Goal: Browse casually

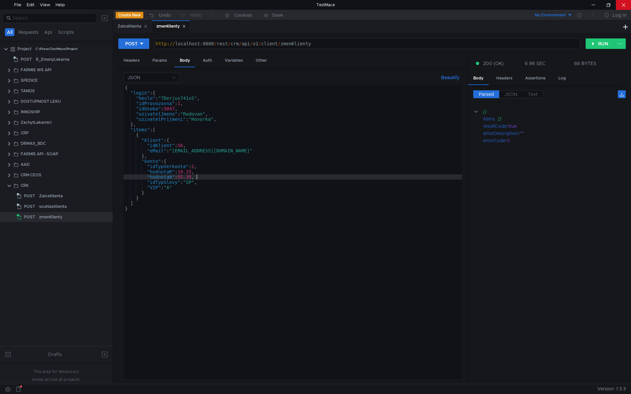
scroll to position [0, 0]
click at [596, 3] on div at bounding box center [592, 5] width 15 height 10
click at [171, 180] on div "{ "login" : { "heslo" : "7Derjus741xS" , "idProvozovna" : 1 , "idOsoba" : 5047 …" at bounding box center [292, 237] width 338 height 304
click at [593, 5] on div at bounding box center [592, 5] width 15 height 10
type textarea ""konto": {"
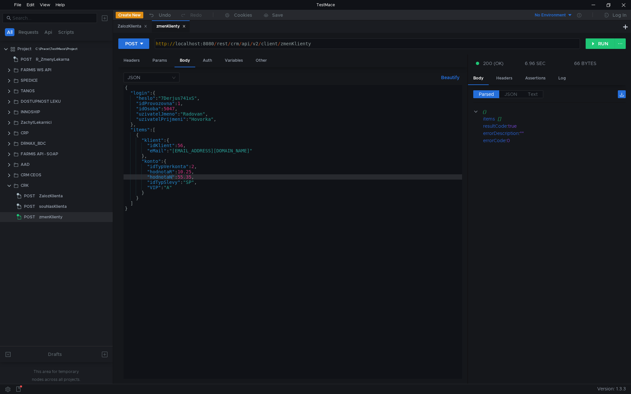
click at [148, 163] on div "{ "login" : { "heslo" : "7Derjus741xS" , "idProvozovna" : 1 , "idOsoba" : 5047 …" at bounding box center [292, 237] width 338 height 304
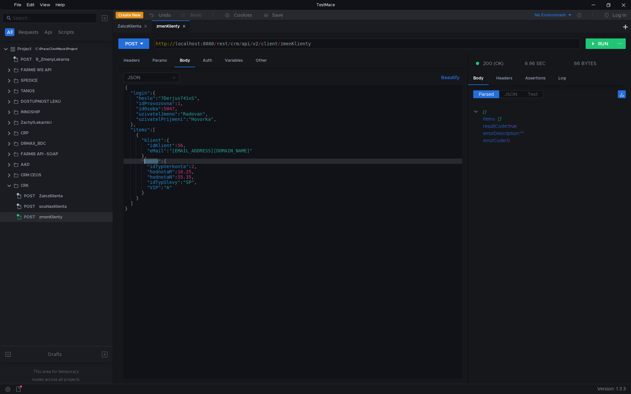
click at [148, 163] on div "{ "login" : { "heslo" : "7Derjus741xS" , "idProvozovna" : 1 , "idOsoba" : 5047 …" at bounding box center [292, 237] width 338 height 304
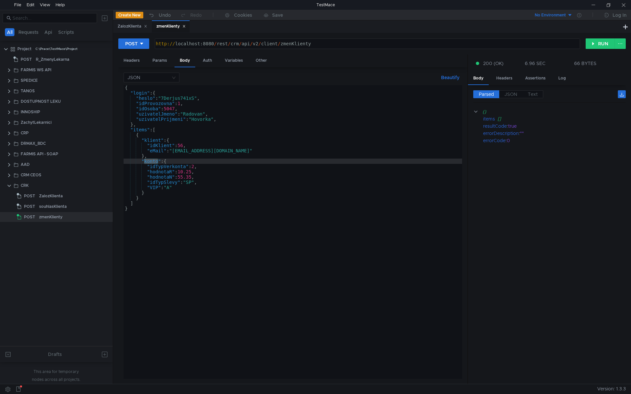
scroll to position [0, 0]
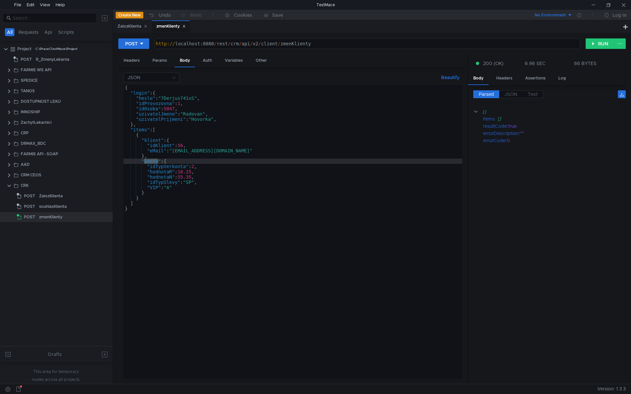
scroll to position [0, 0]
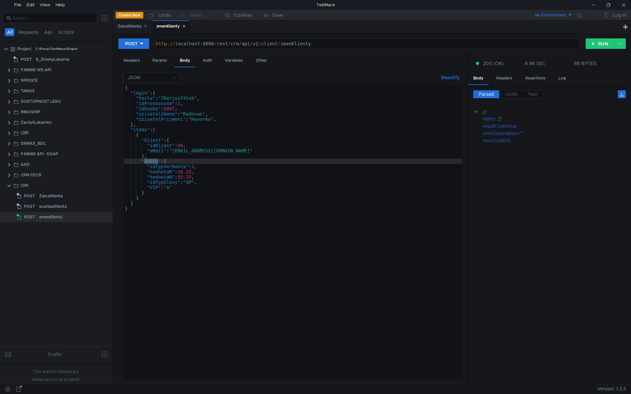
scroll to position [0, 0]
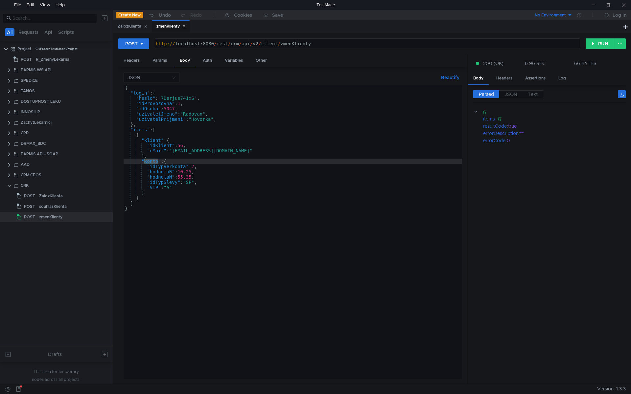
scroll to position [0, 0]
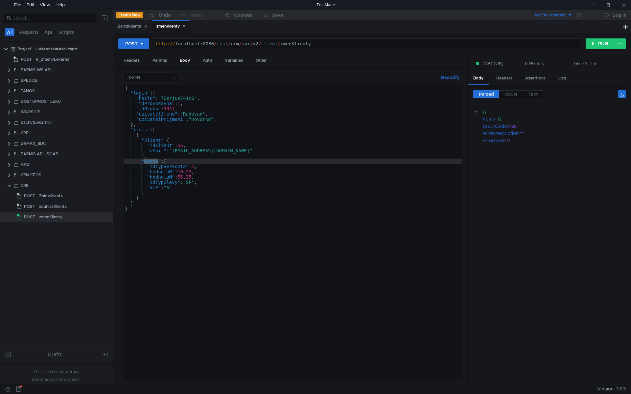
scroll to position [0, 0]
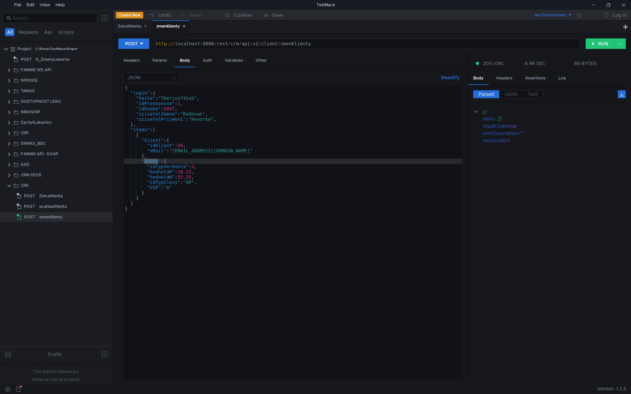
scroll to position [0, 0]
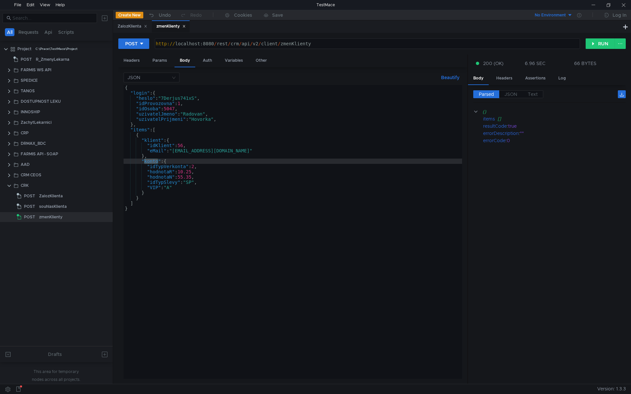
scroll to position [0, 0]
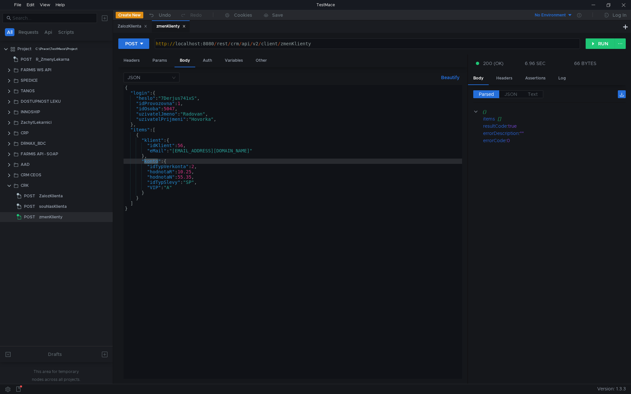
scroll to position [0, 0]
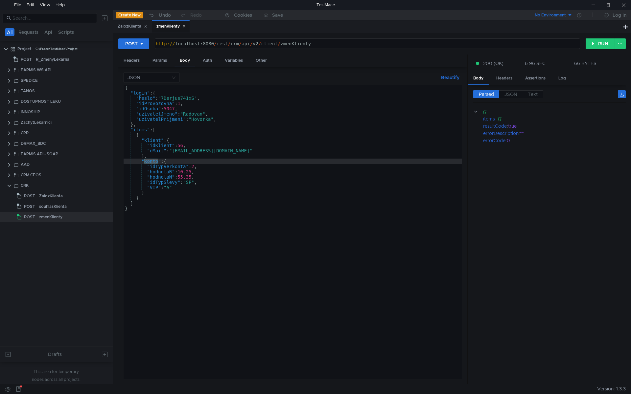
scroll to position [0, 0]
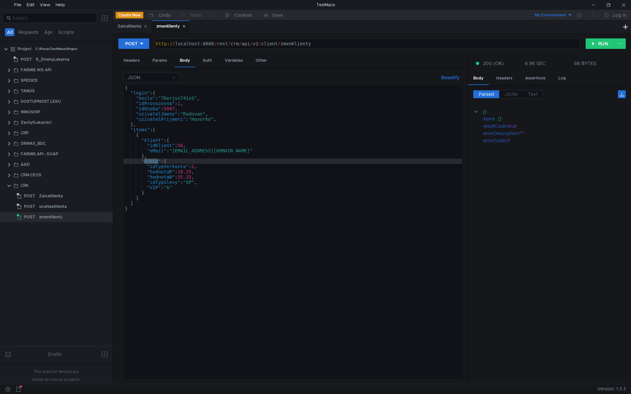
scroll to position [0, 0]
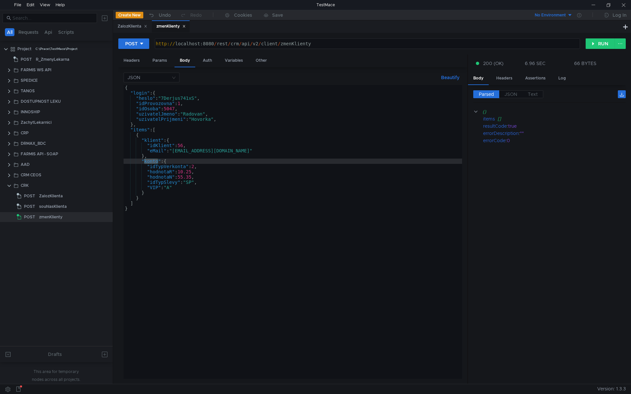
scroll to position [0, 0]
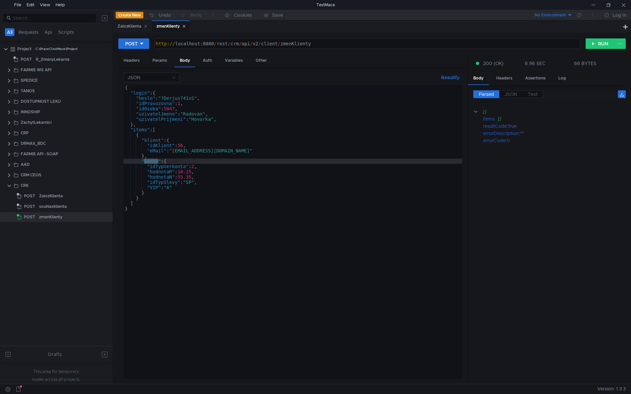
scroll to position [0, 0]
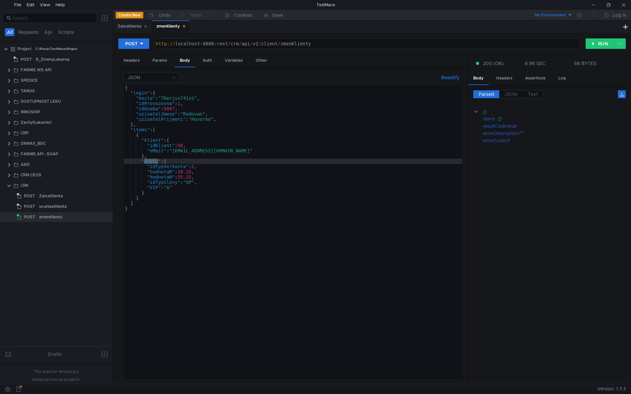
scroll to position [0, 0]
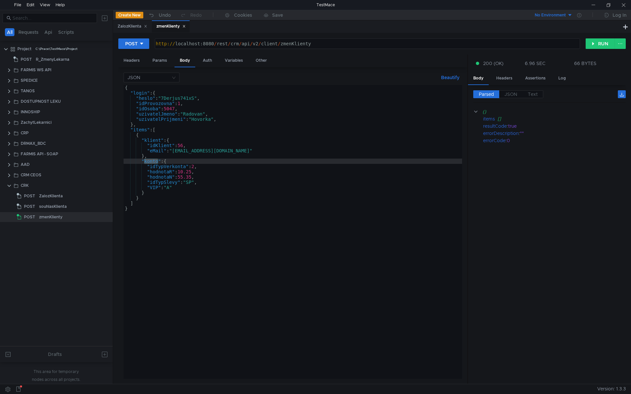
scroll to position [0, 0]
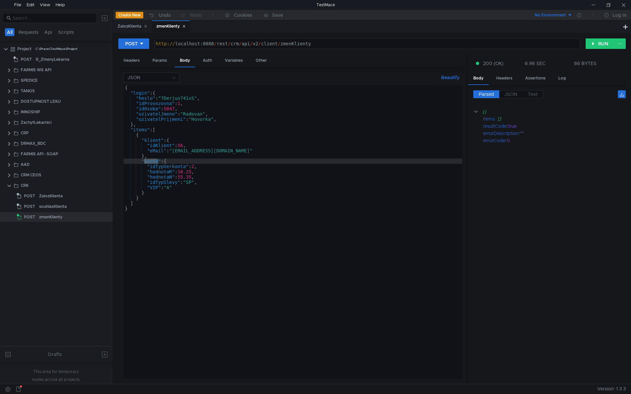
scroll to position [0, 0]
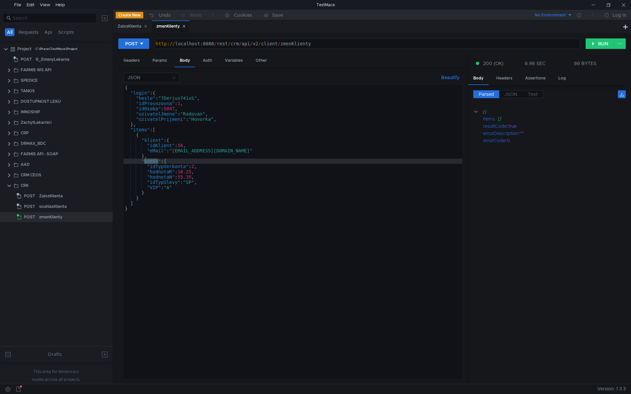
scroll to position [0, 0]
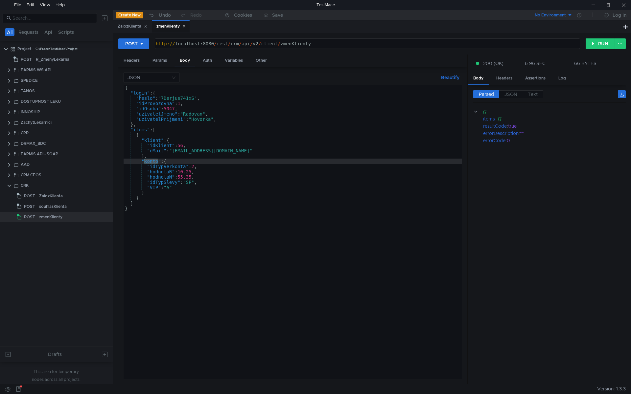
scroll to position [0, 0]
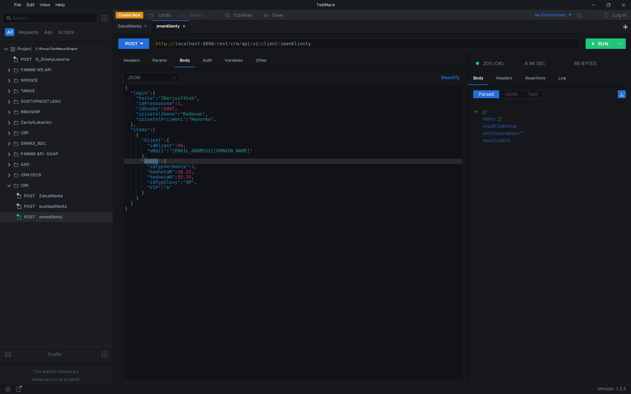
scroll to position [0, 0]
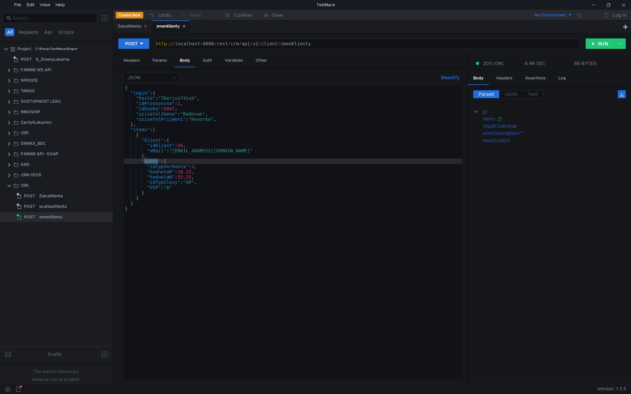
scroll to position [0, 0]
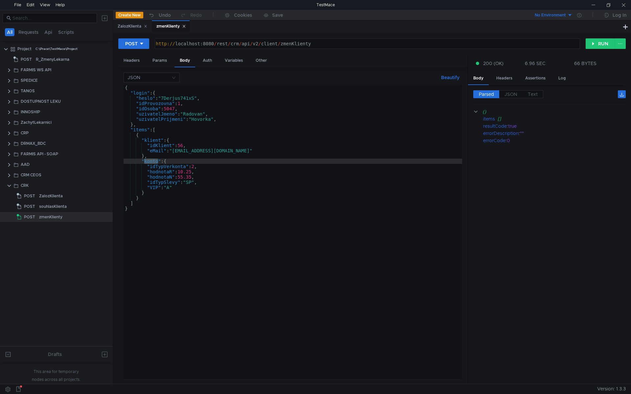
scroll to position [0, 0]
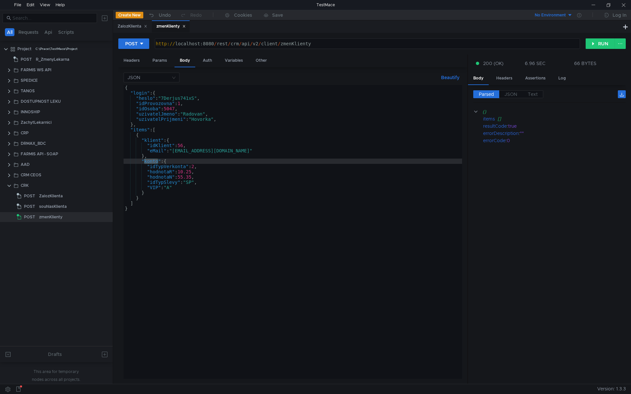
scroll to position [0, 0]
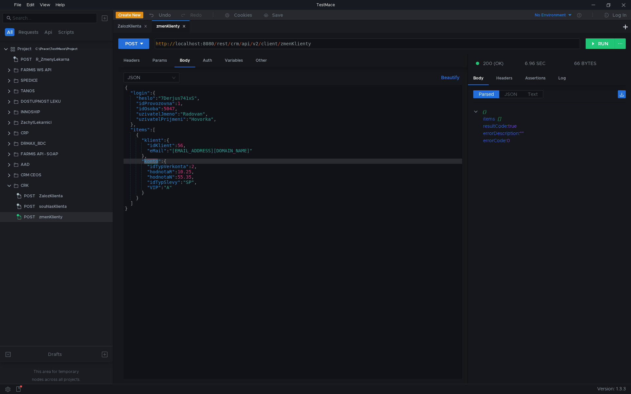
scroll to position [0, 0]
